Goal: Transaction & Acquisition: Purchase product/service

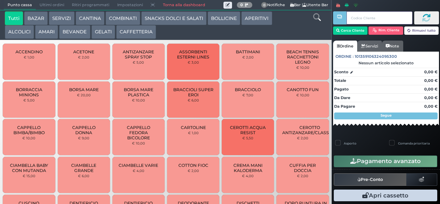
click at [340, 32] on div at bounding box center [339, 89] width 1 height 179
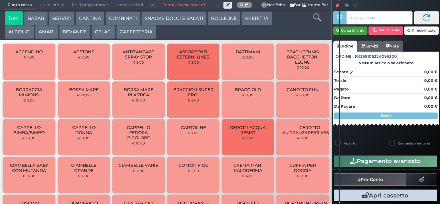
click at [351, 29] on button "Cerca Cliente" at bounding box center [350, 30] width 35 height 8
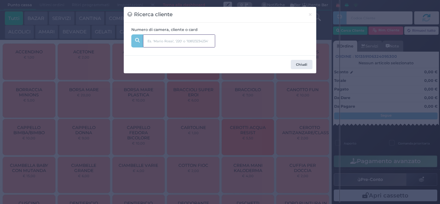
click at [169, 36] on input "text" at bounding box center [179, 40] width 72 height 13
type input "510"
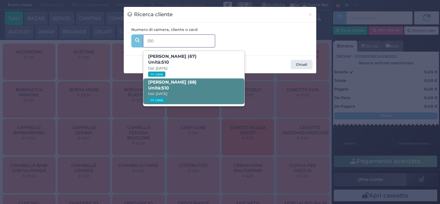
click at [207, 82] on span "LUCIANA RAFFO (68) Unità: 510 Dal: 01/09/2025 In casa" at bounding box center [193, 91] width 101 height 26
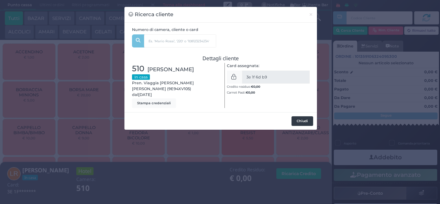
click at [302, 122] on button "Chiudi" at bounding box center [302, 121] width 22 height 10
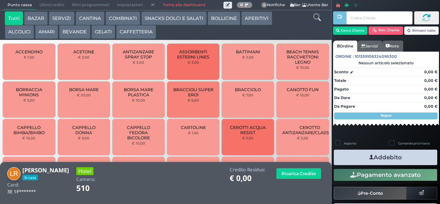
click at [390, 157] on button "Addebito" at bounding box center [385, 157] width 103 height 15
click at [107, 34] on button "GELATI" at bounding box center [103, 32] width 24 height 14
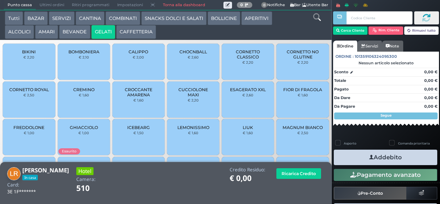
click at [142, 31] on button "CAFFETTERIA" at bounding box center [136, 32] width 40 height 14
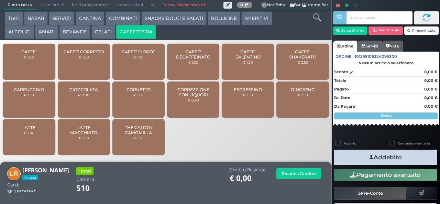
click at [27, 54] on span "CAFFE'" at bounding box center [28, 51] width 15 height 5
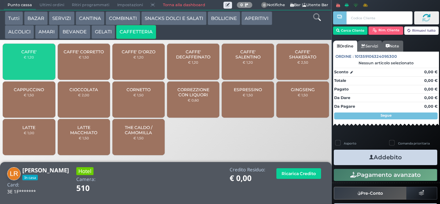
click at [31, 54] on span "CAFFE'" at bounding box center [28, 51] width 15 height 5
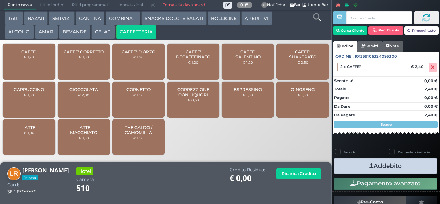
click at [406, 168] on button "Addebito" at bounding box center [385, 165] width 103 height 15
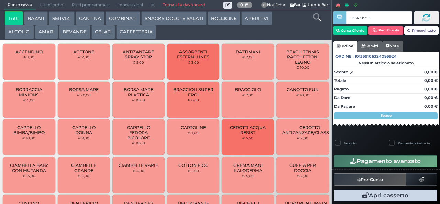
type input "39 47 bc 8b"
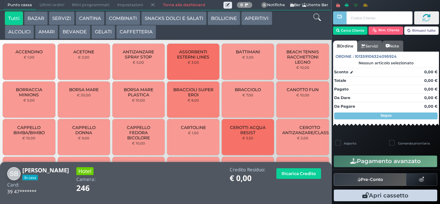
click at [143, 36] on button "CAFFETTERIA" at bounding box center [136, 32] width 40 height 14
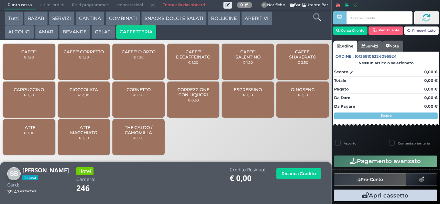
click at [42, 65] on div "CAFFE' € 1,20" at bounding box center [29, 62] width 52 height 36
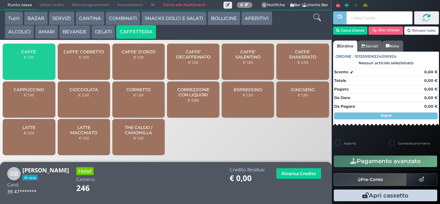
click at [36, 54] on span "CAFFE'" at bounding box center [28, 51] width 15 height 5
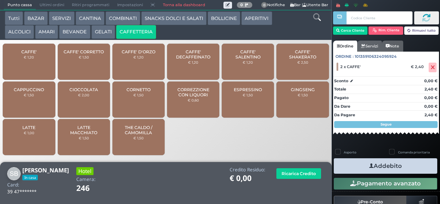
click at [415, 164] on button "Addebito" at bounding box center [385, 165] width 103 height 15
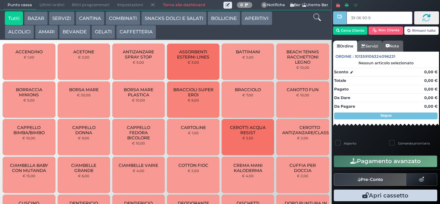
type input "39 06 90 95"
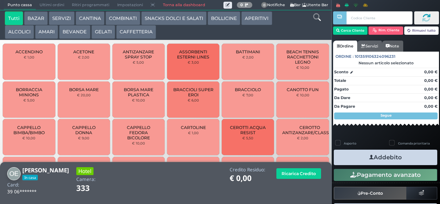
click at [48, 30] on button "AMARI" at bounding box center [46, 32] width 23 height 14
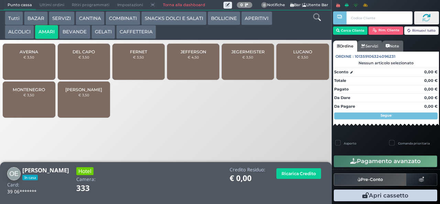
click at [144, 32] on button "CAFFETTERIA" at bounding box center [136, 32] width 40 height 14
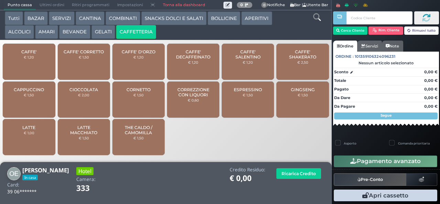
click at [36, 54] on span "CAFFE'" at bounding box center [28, 51] width 15 height 5
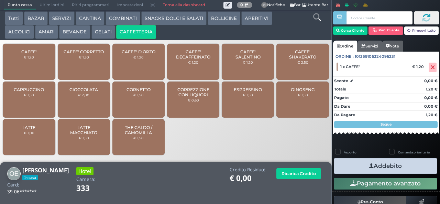
click at [415, 166] on button "Addebito" at bounding box center [385, 165] width 103 height 15
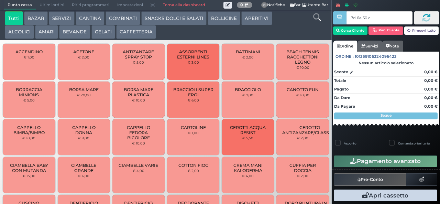
type input "7d 6e 50 c3"
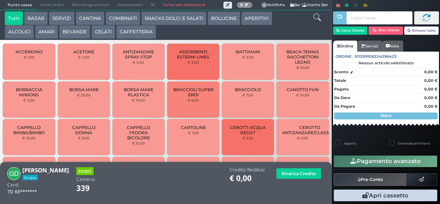
click at [133, 31] on button "CAFFETTERIA" at bounding box center [136, 32] width 40 height 14
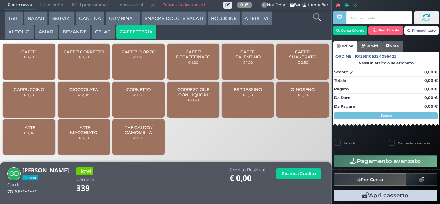
click at [32, 54] on span "CAFFE'" at bounding box center [28, 51] width 15 height 5
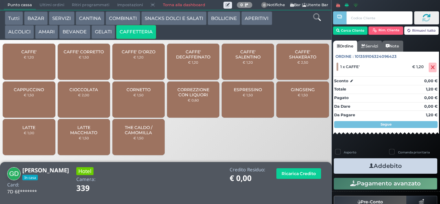
click at [404, 161] on button "Addebito" at bounding box center [385, 165] width 103 height 15
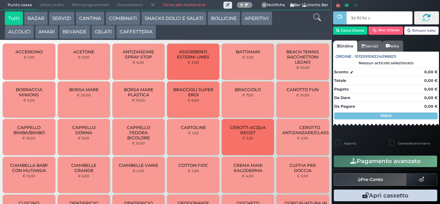
type input "3d 65 6e c3"
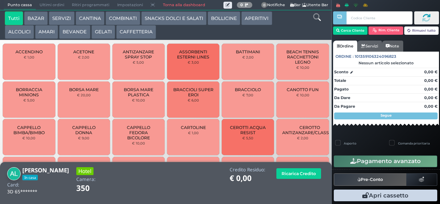
click at [141, 32] on button "CAFFETTERIA" at bounding box center [136, 32] width 40 height 14
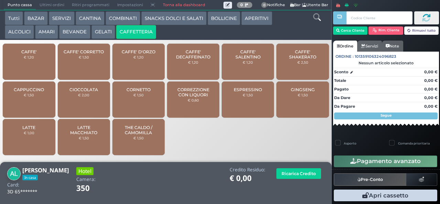
click at [34, 54] on span "CAFFE'" at bounding box center [28, 51] width 15 height 5
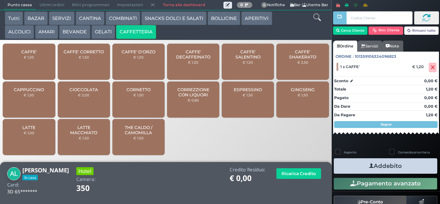
click at [414, 170] on button "Addebito" at bounding box center [385, 165] width 103 height 15
